Goal: Task Accomplishment & Management: Manage account settings

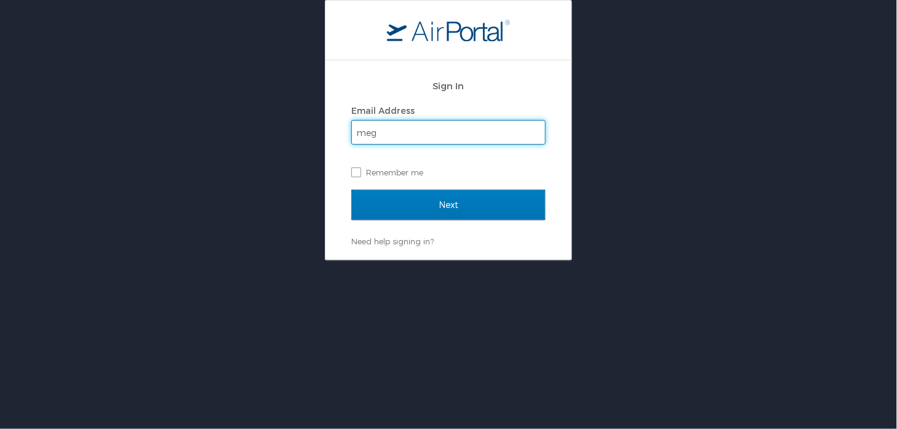
type input "megan.baiamonte@la.gov"
click at [351, 190] on input "Next" at bounding box center [448, 205] width 195 height 31
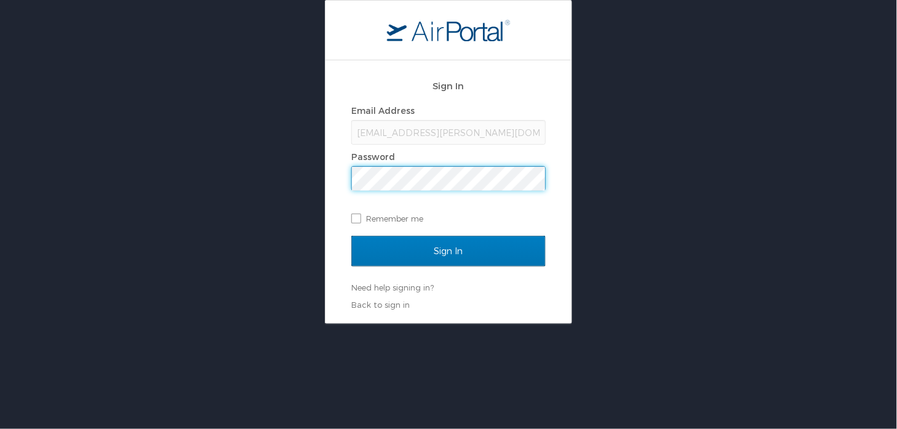
click at [351, 236] on input "Sign In" at bounding box center [448, 251] width 195 height 31
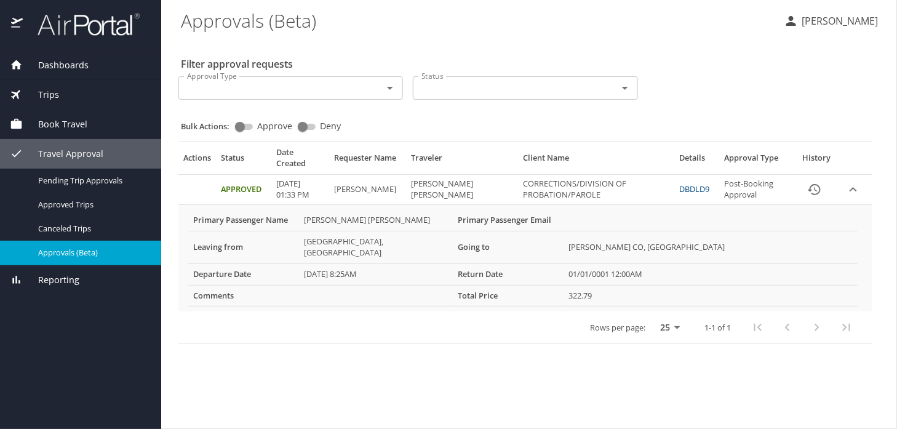
click at [361, 217] on Baiamonte-Megan "[PERSON_NAME] [PERSON_NAME]" at bounding box center [376, 220] width 154 height 21
click at [850, 188] on icon "expand row" at bounding box center [853, 189] width 15 height 15
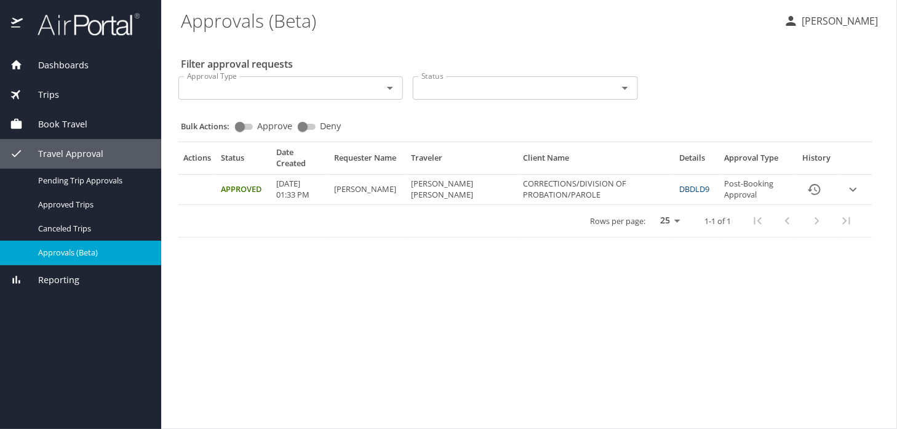
click at [850, 188] on icon "expand row" at bounding box center [853, 189] width 15 height 15
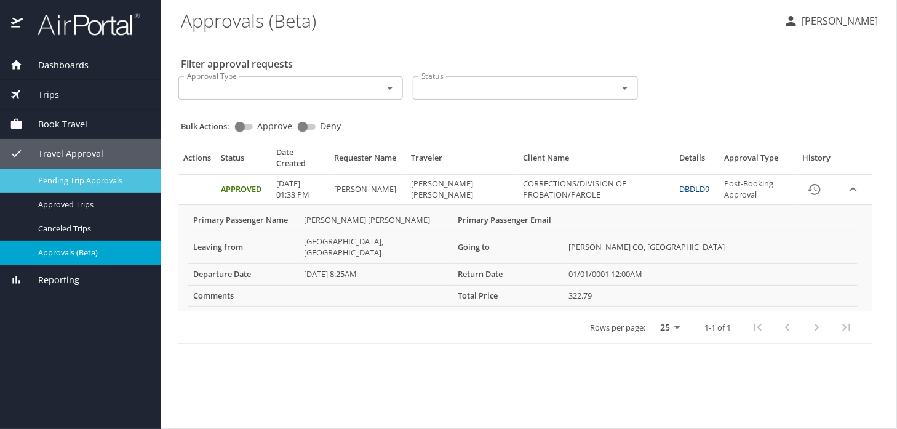
click at [106, 189] on link "Pending Trip Approvals" at bounding box center [80, 181] width 161 height 24
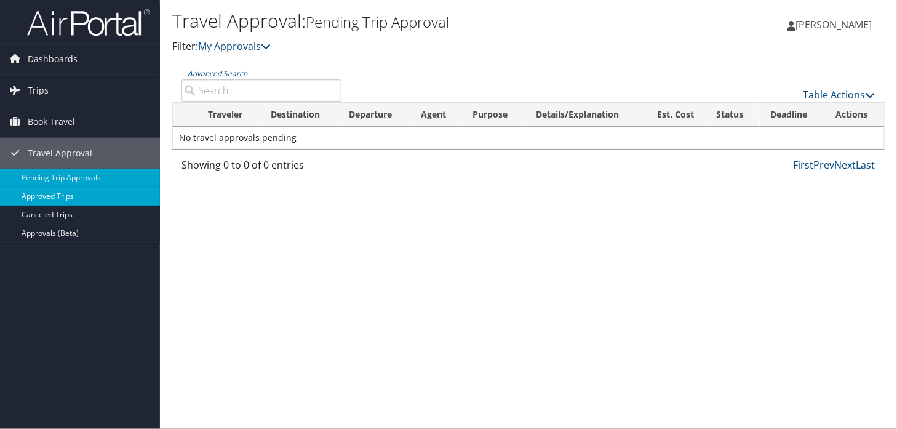
click at [95, 190] on link "Approved Trips" at bounding box center [80, 196] width 160 height 18
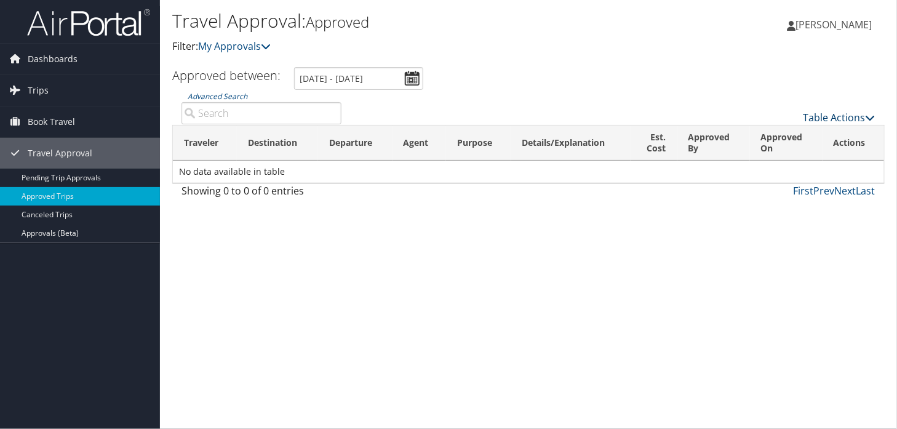
click at [844, 117] on link "Table Actions" at bounding box center [840, 118] width 72 height 14
click at [717, 214] on div at bounding box center [448, 214] width 897 height 429
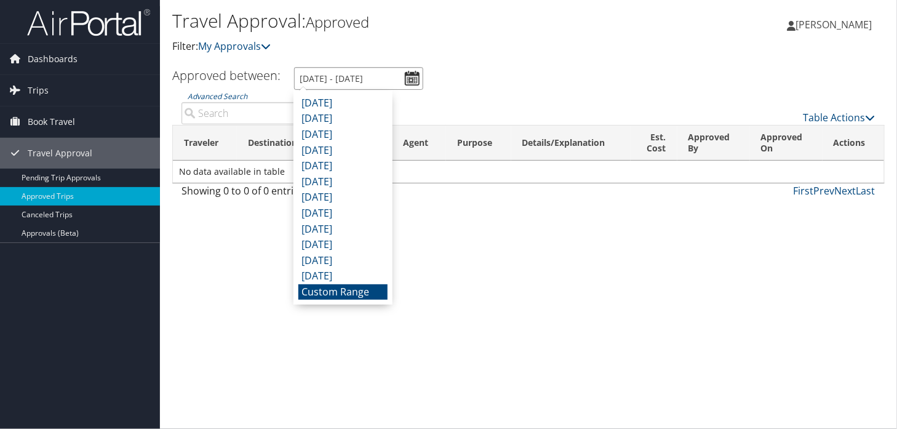
click at [406, 77] on input "8/7/2025 - 9/7/2025" at bounding box center [358, 78] width 129 height 23
click at [483, 268] on div "Travel Approval: Approved Filter: My Approvals Trahan Megan Trahan Megan My Set…" at bounding box center [528, 214] width 737 height 429
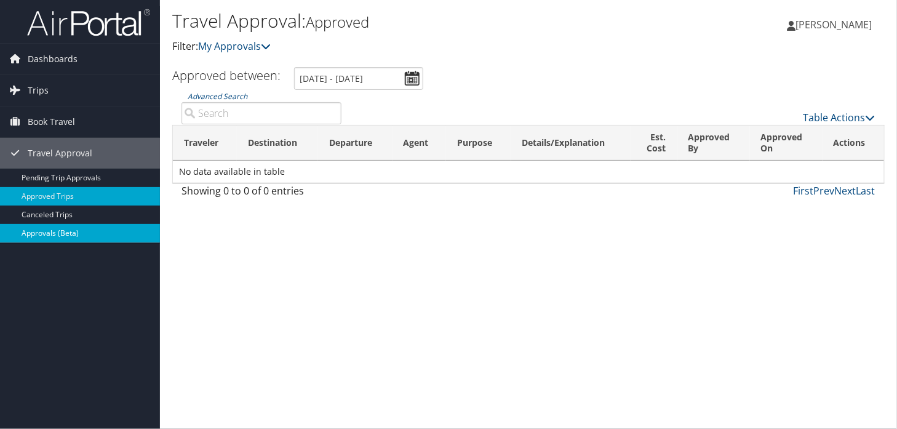
click at [104, 228] on link "Approvals (Beta)" at bounding box center [80, 233] width 160 height 18
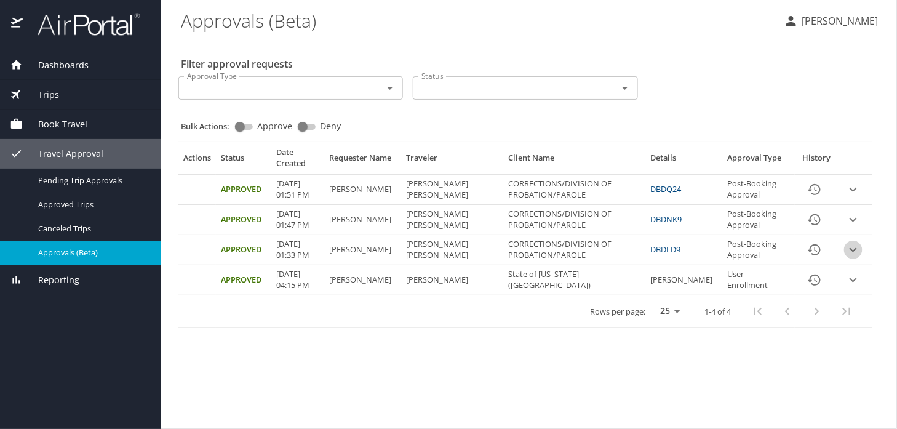
click at [854, 249] on icon "expand row" at bounding box center [853, 250] width 15 height 15
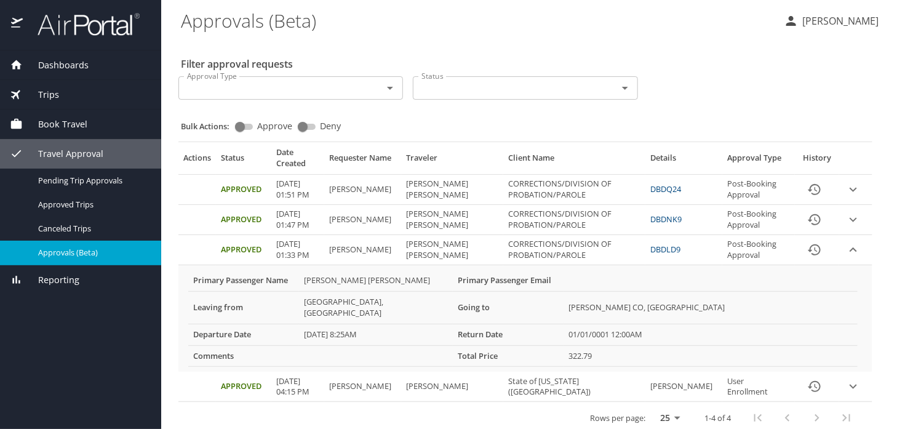
drag, startPoint x: 854, startPoint y: 249, endPoint x: 853, endPoint y: 219, distance: 29.6
click at [853, 219] on tbody "Approved 09/05/2025, 01:51 PM Trahan Megan Trahan Baiamonte Megan CORRECTIONS/D…" at bounding box center [526, 288] width 694 height 228
click at [853, 219] on icon "expand row" at bounding box center [853, 219] width 7 height 4
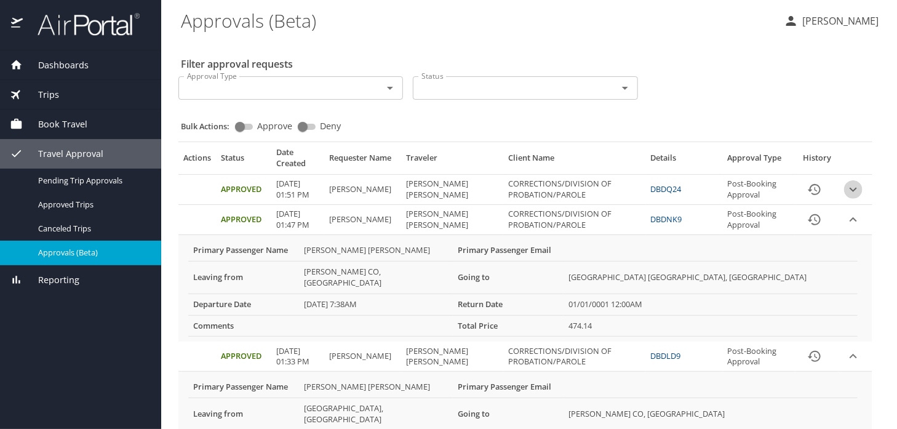
click at [850, 190] on icon "expand row" at bounding box center [853, 189] width 7 height 4
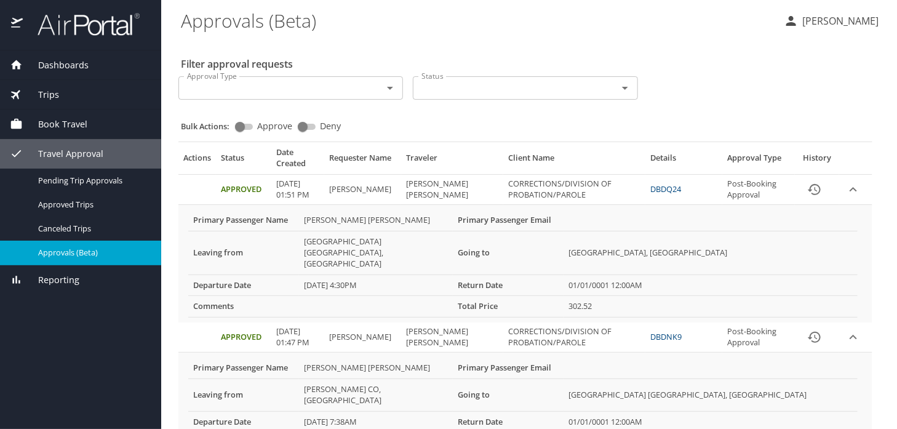
click at [38, 91] on span "Trips" at bounding box center [41, 95] width 36 height 14
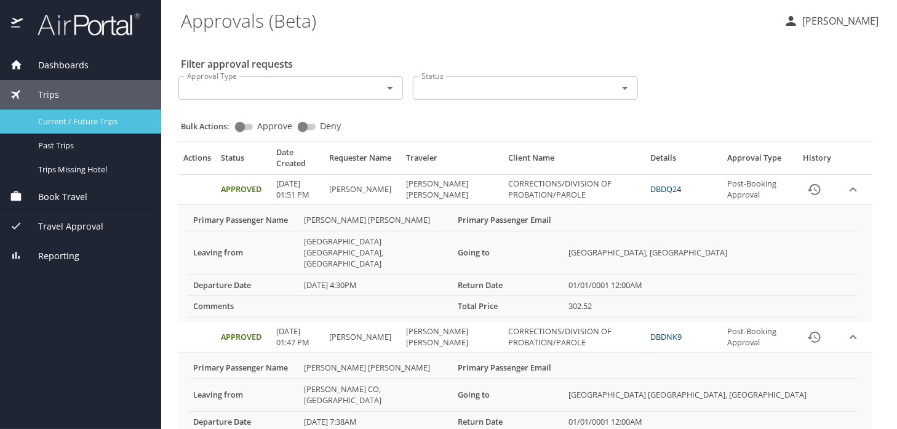
click at [100, 122] on span "Current / Future Trips" at bounding box center [92, 122] width 108 height 12
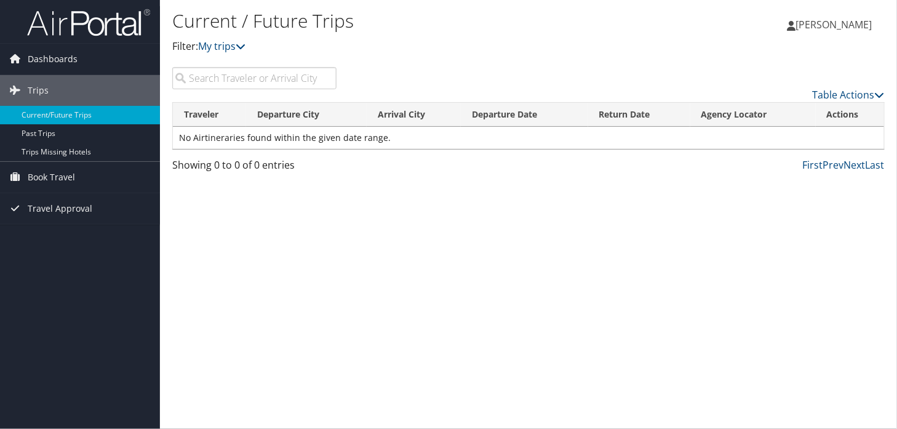
click at [46, 26] on img at bounding box center [88, 22] width 123 height 29
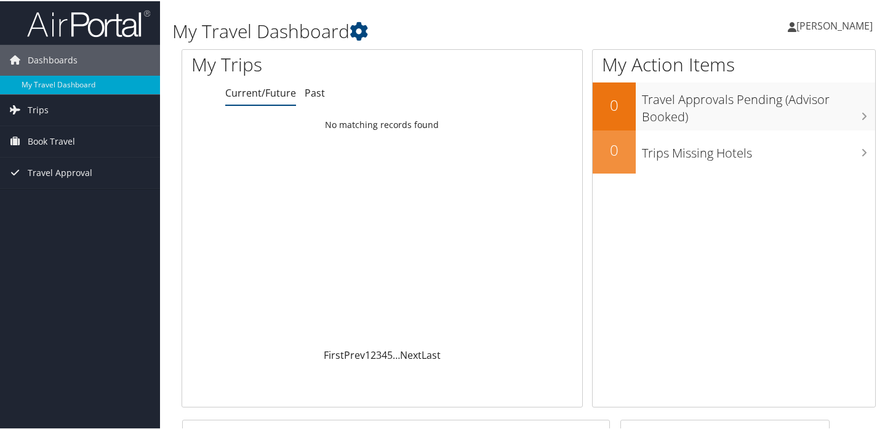
click at [841, 20] on span "[PERSON_NAME]" at bounding box center [835, 25] width 76 height 14
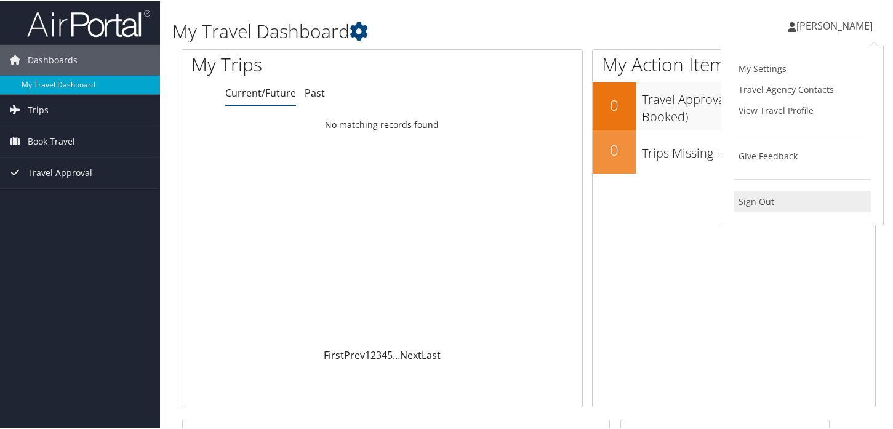
click at [753, 198] on link "Sign Out" at bounding box center [802, 200] width 137 height 21
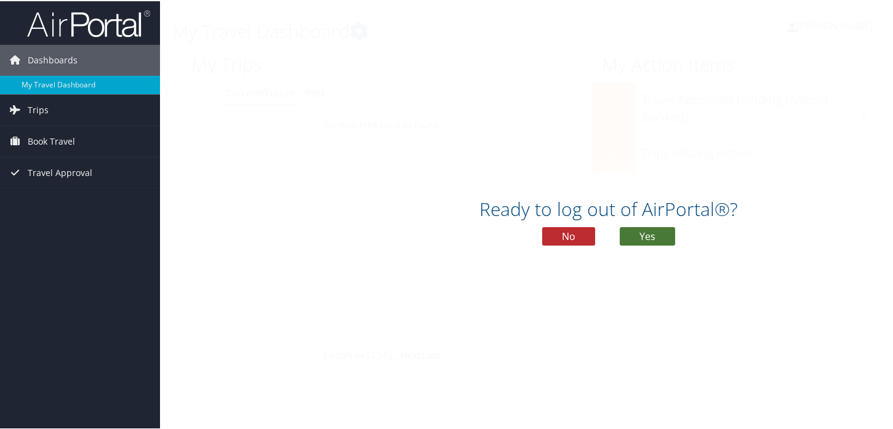
click at [651, 229] on button "Yes" at bounding box center [647, 235] width 55 height 18
